Goal: Information Seeking & Learning: Learn about a topic

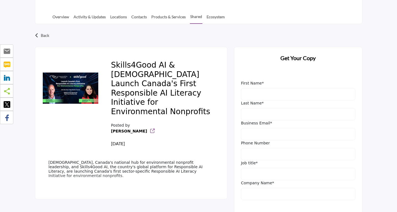
scroll to position [128, 0]
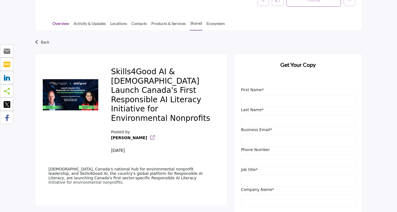
click at [68, 21] on link "Overview" at bounding box center [60, 26] width 17 height 10
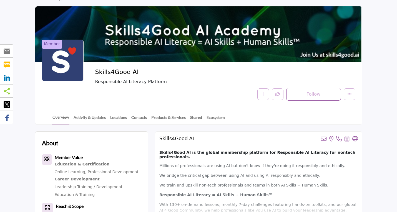
scroll to position [56, 0]
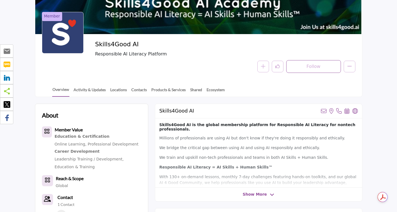
click at [250, 197] on span "Show More" at bounding box center [255, 195] width 24 height 6
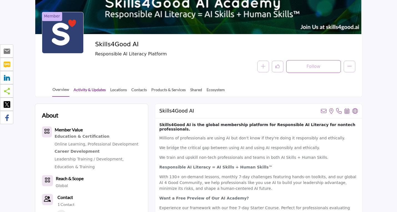
click at [92, 91] on link "Activity & Updates" at bounding box center [89, 92] width 33 height 10
